Goal: Task Accomplishment & Management: Use online tool/utility

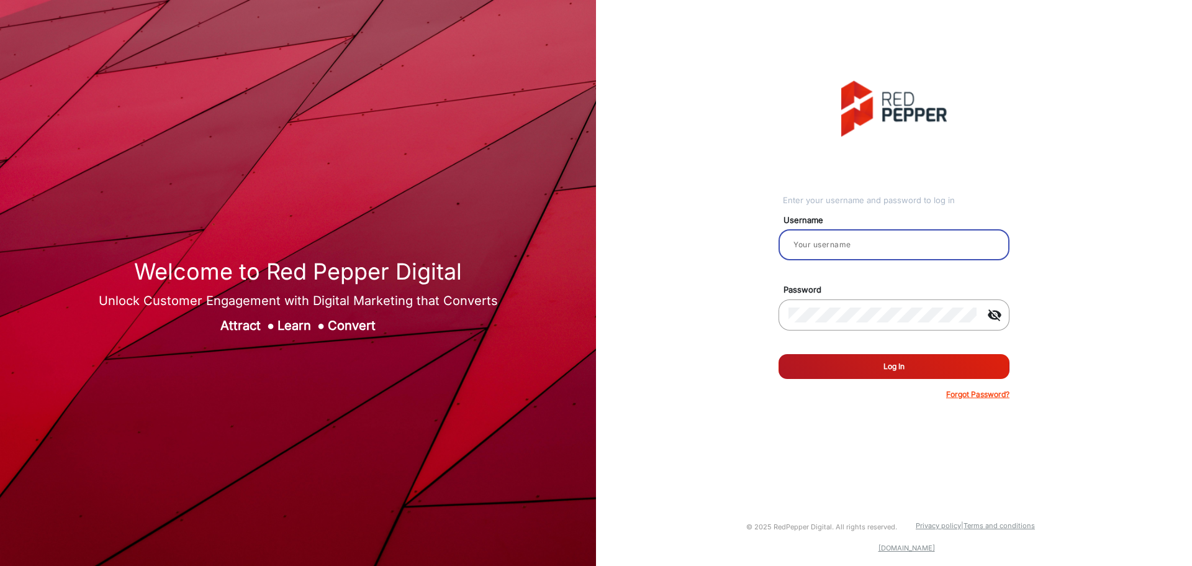
click at [886, 238] on input "email" at bounding box center [893, 244] width 211 height 15
type input "ashok"
click at [778, 354] on button "Log In" at bounding box center [893, 366] width 231 height 25
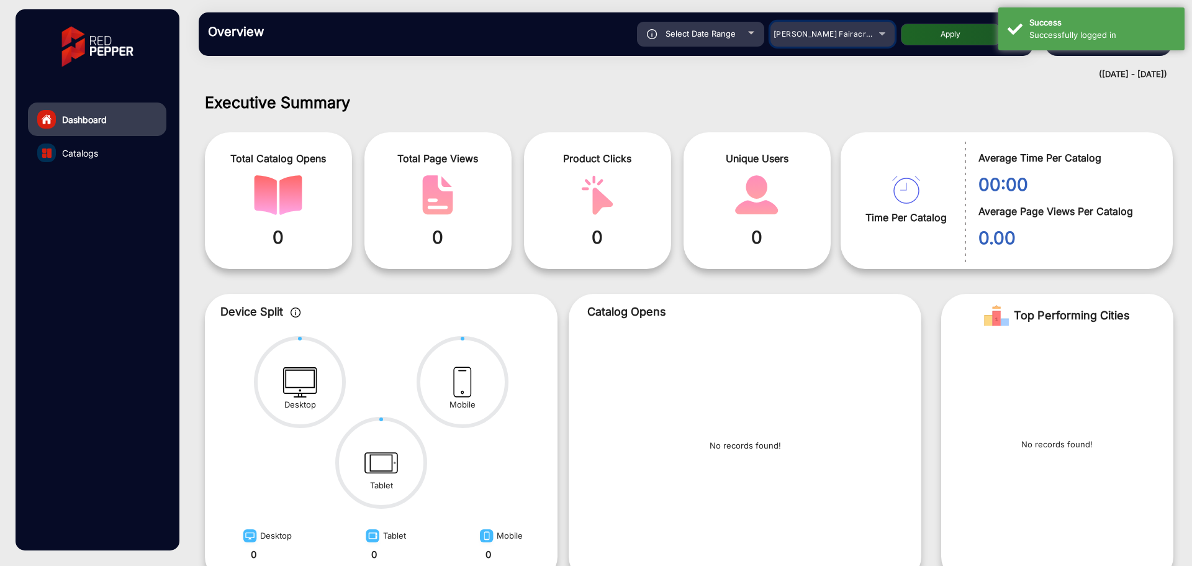
click at [813, 32] on span "[PERSON_NAME] Fairacre Farms" at bounding box center [834, 33] width 123 height 9
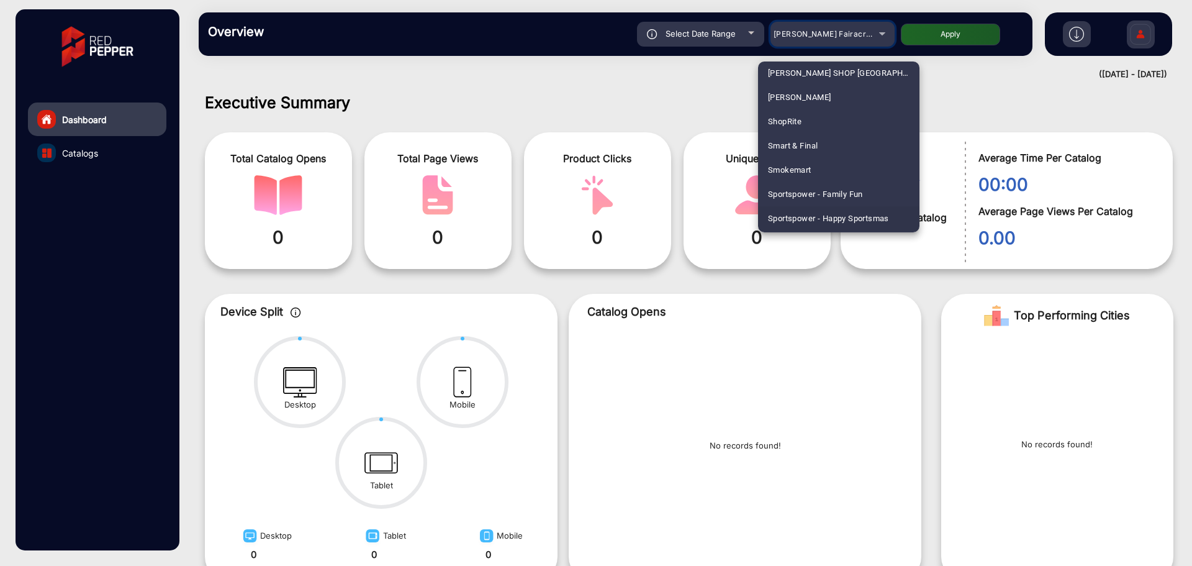
scroll to position [2793, 0]
click at [815, 169] on mat-option "ShopRite" at bounding box center [838, 166] width 161 height 24
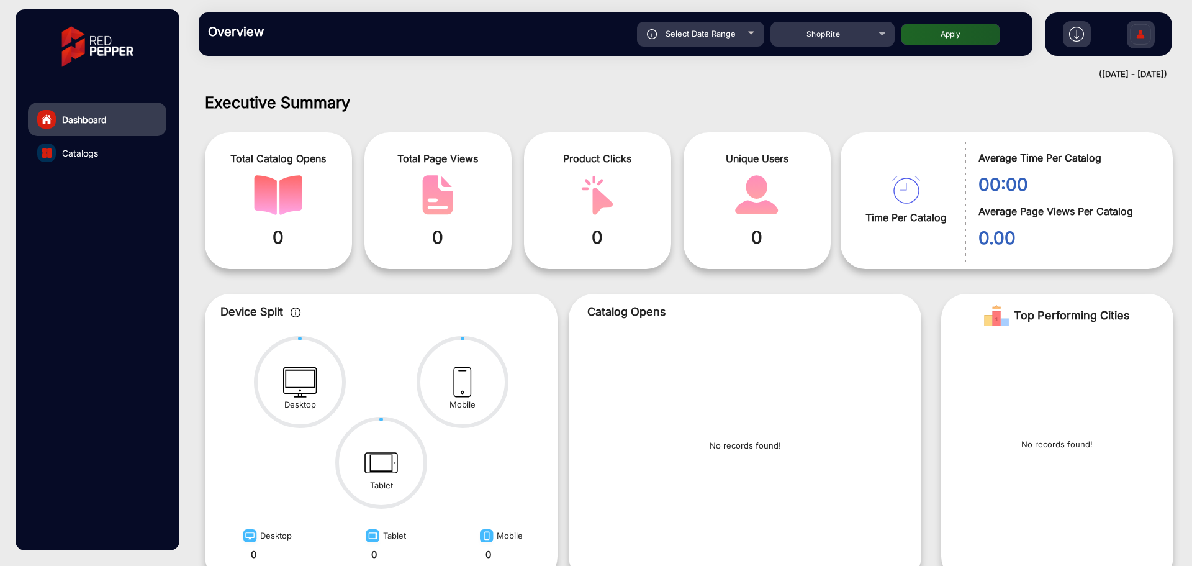
click at [940, 38] on button "Apply" at bounding box center [950, 35] width 99 height 22
type input "[DATE]"
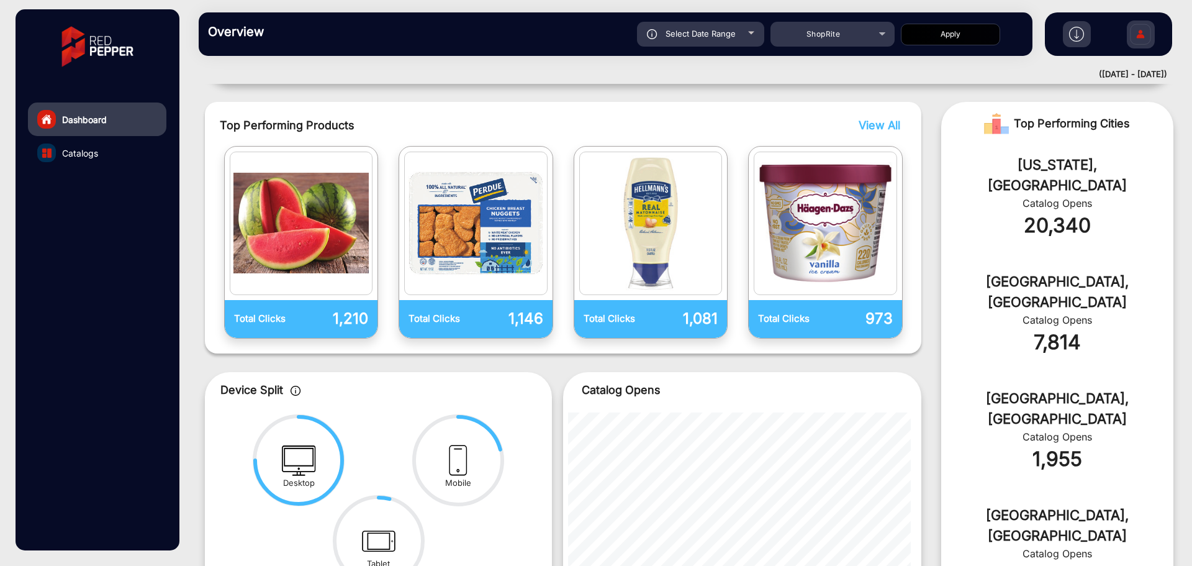
scroll to position [47, 0]
